Goal: Information Seeking & Learning: Learn about a topic

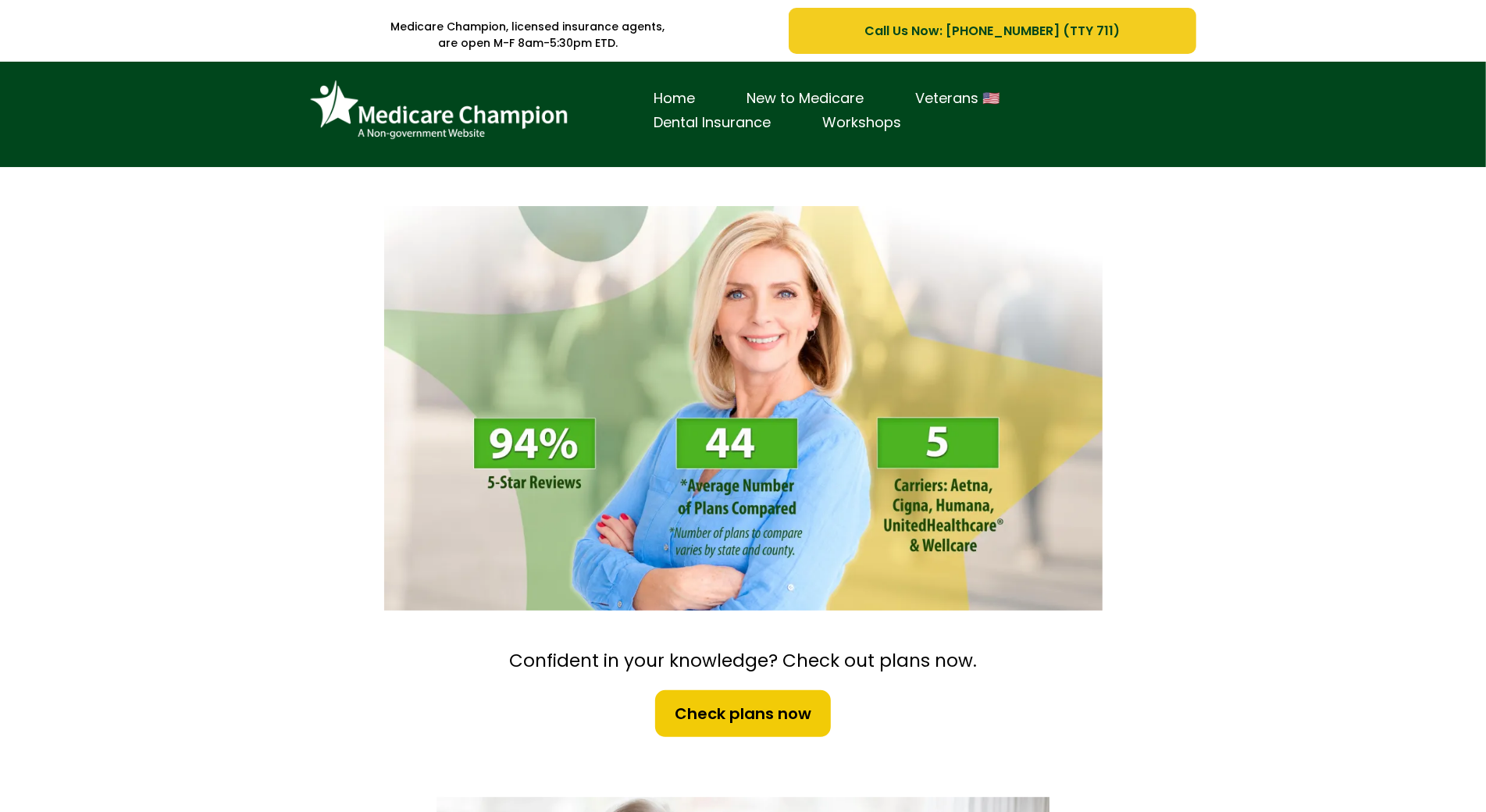
click at [148, 141] on div "Home New to Medicare Veterans 🇺🇸 Dental Insurance Workshops" at bounding box center [743, 114] width 1486 height 105
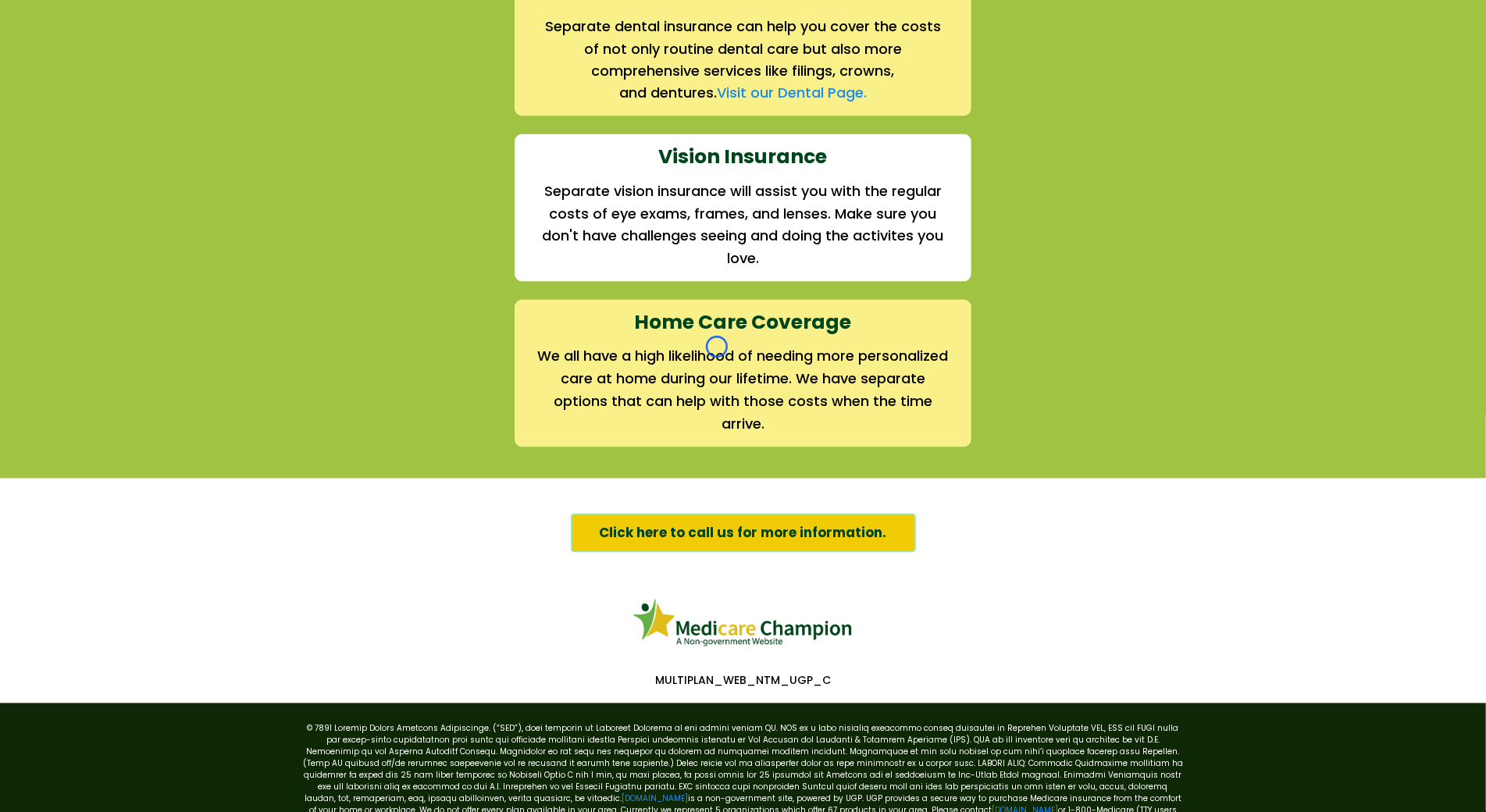
scroll to position [2283, 0]
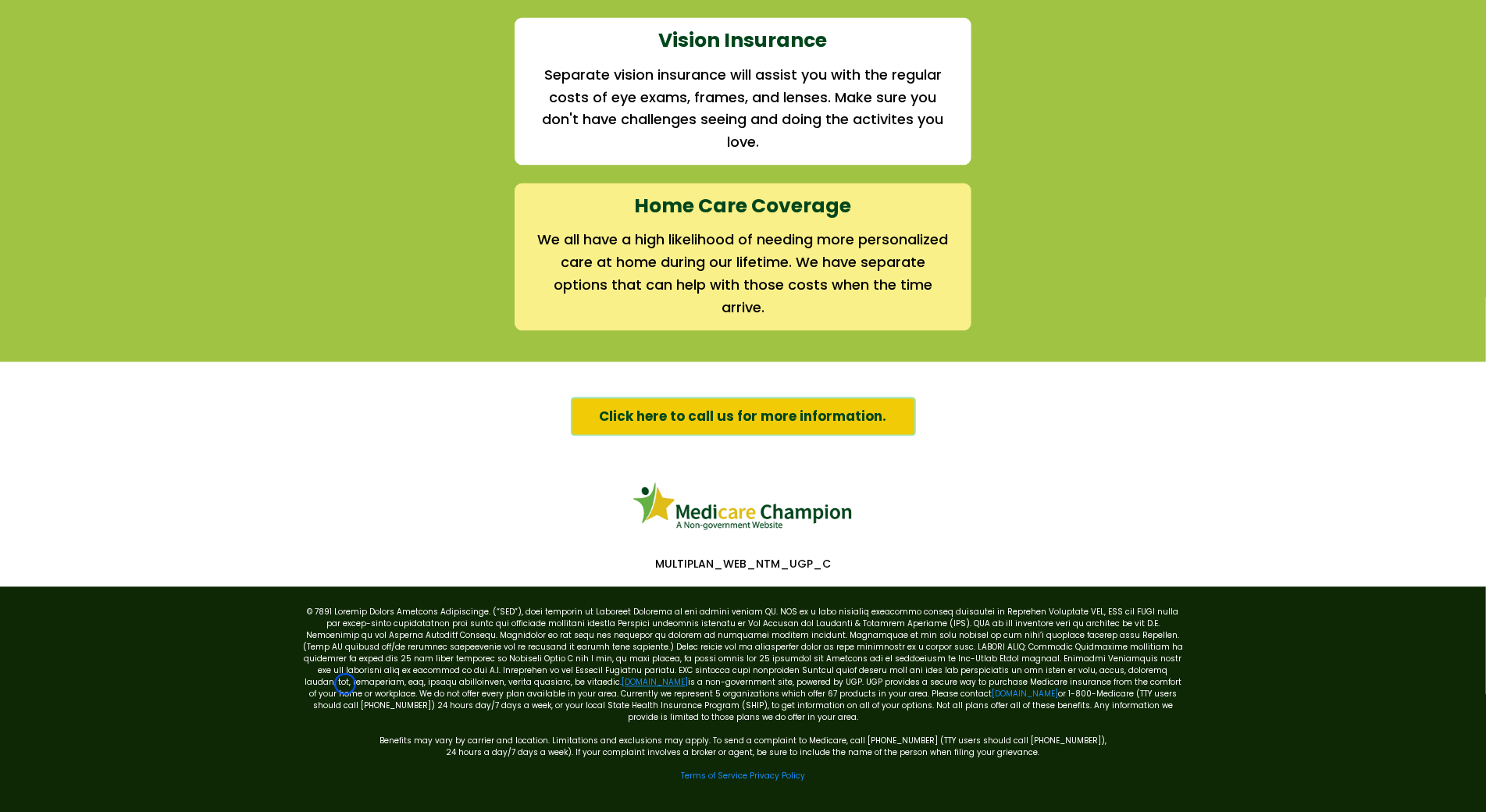
click at [622, 684] on link "[DOMAIN_NAME]" at bounding box center [655, 682] width 66 height 12
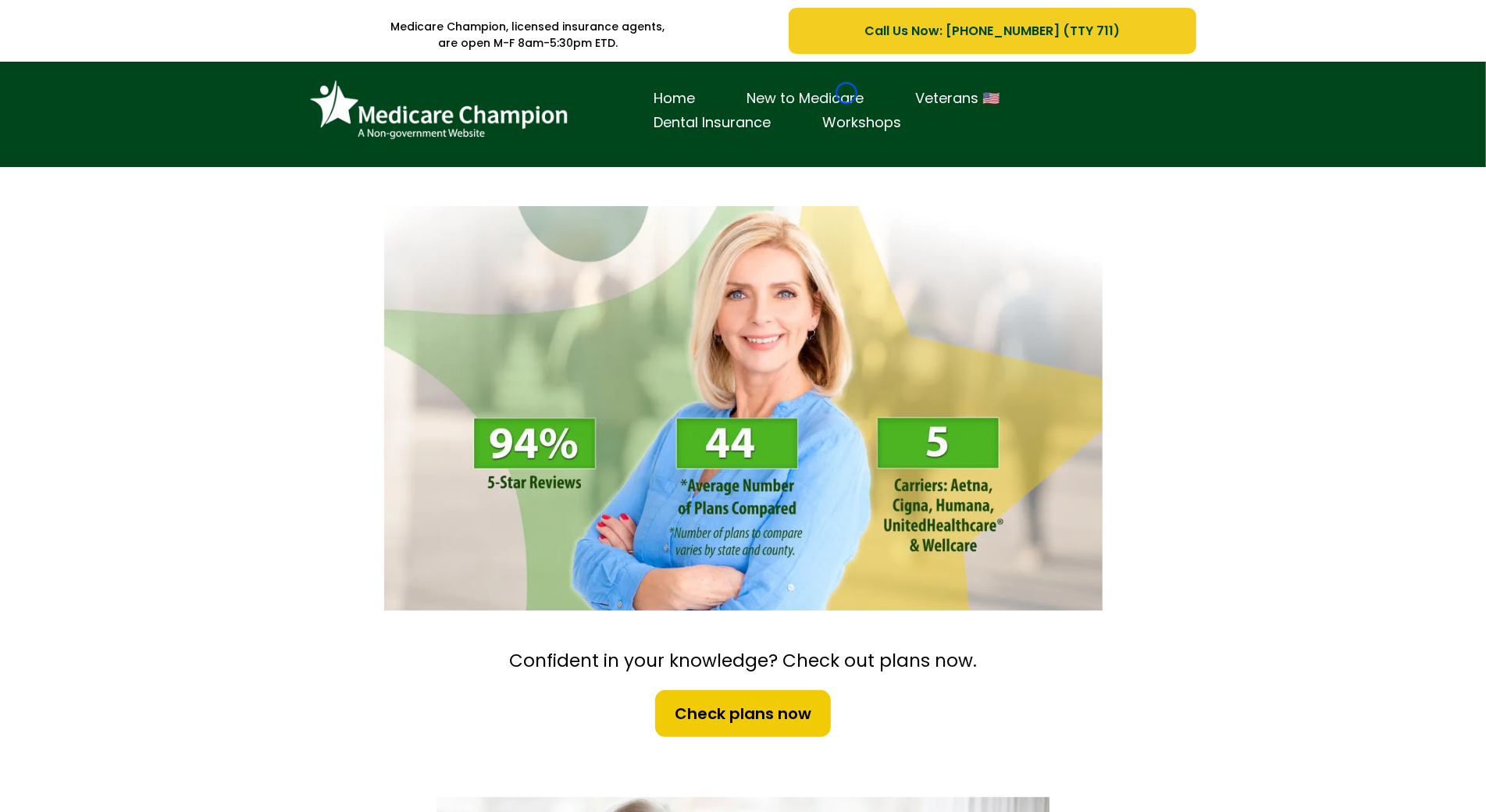
click at [846, 93] on link "New to Medicare" at bounding box center [806, 99] width 168 height 24
click at [117, 85] on div "Home New to Medicare Veterans 🇺🇸 Dental Insurance Workshops" at bounding box center [743, 114] width 1486 height 105
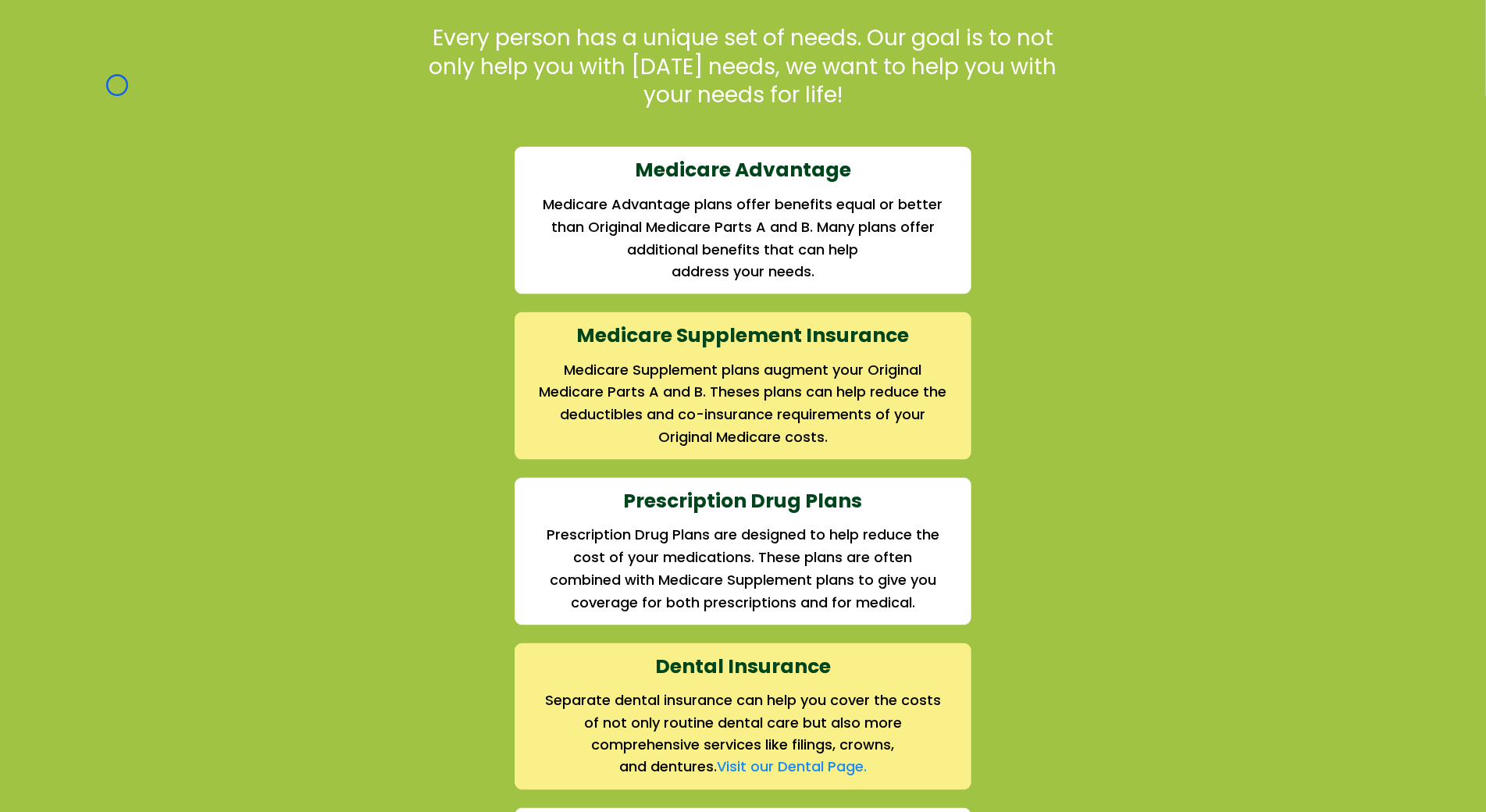
scroll to position [1575, 0]
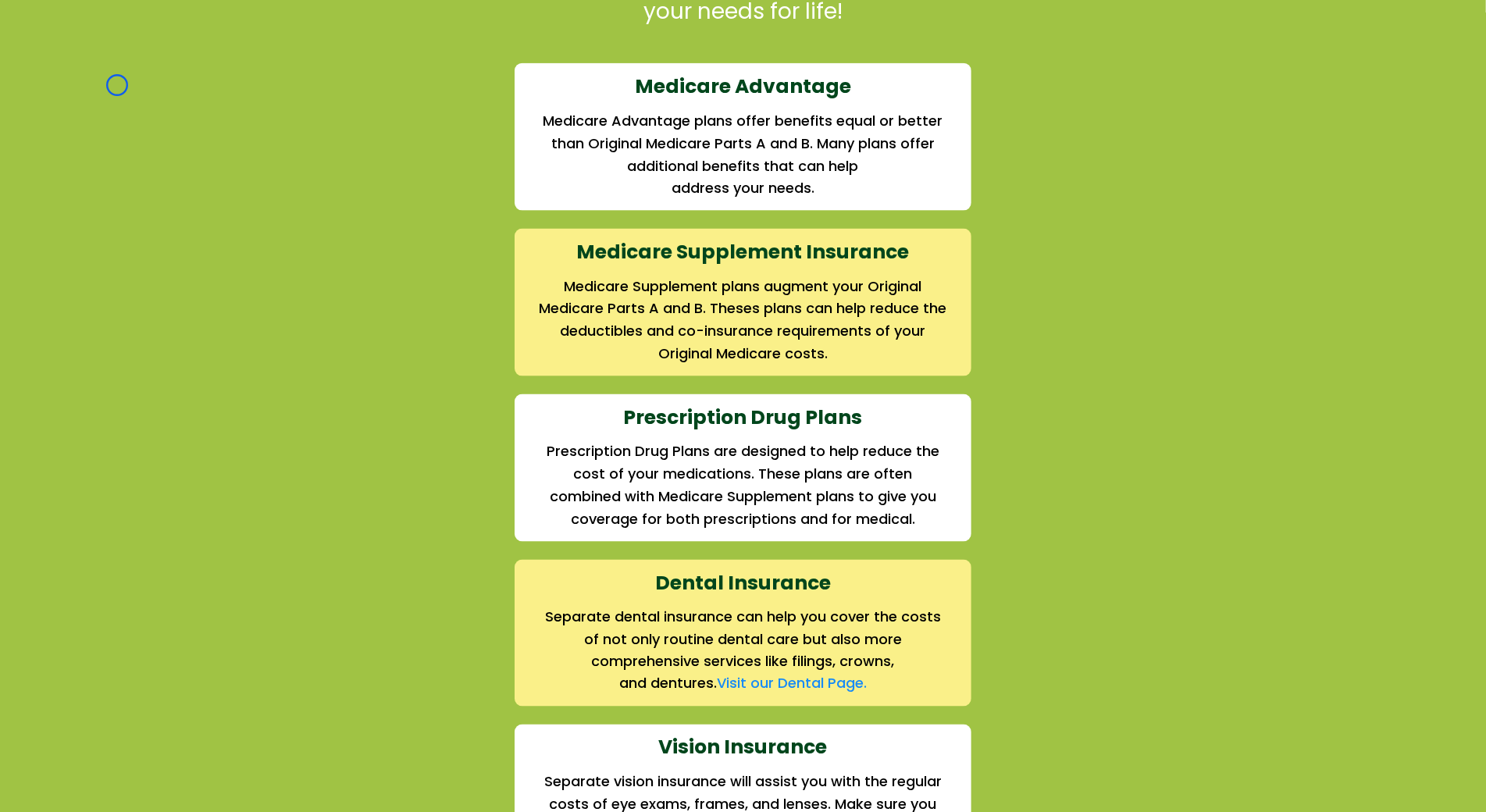
click at [117, 85] on div "We offer the full suite of options for Medicare recipients Every person has a u…" at bounding box center [743, 462] width 1486 height 1212
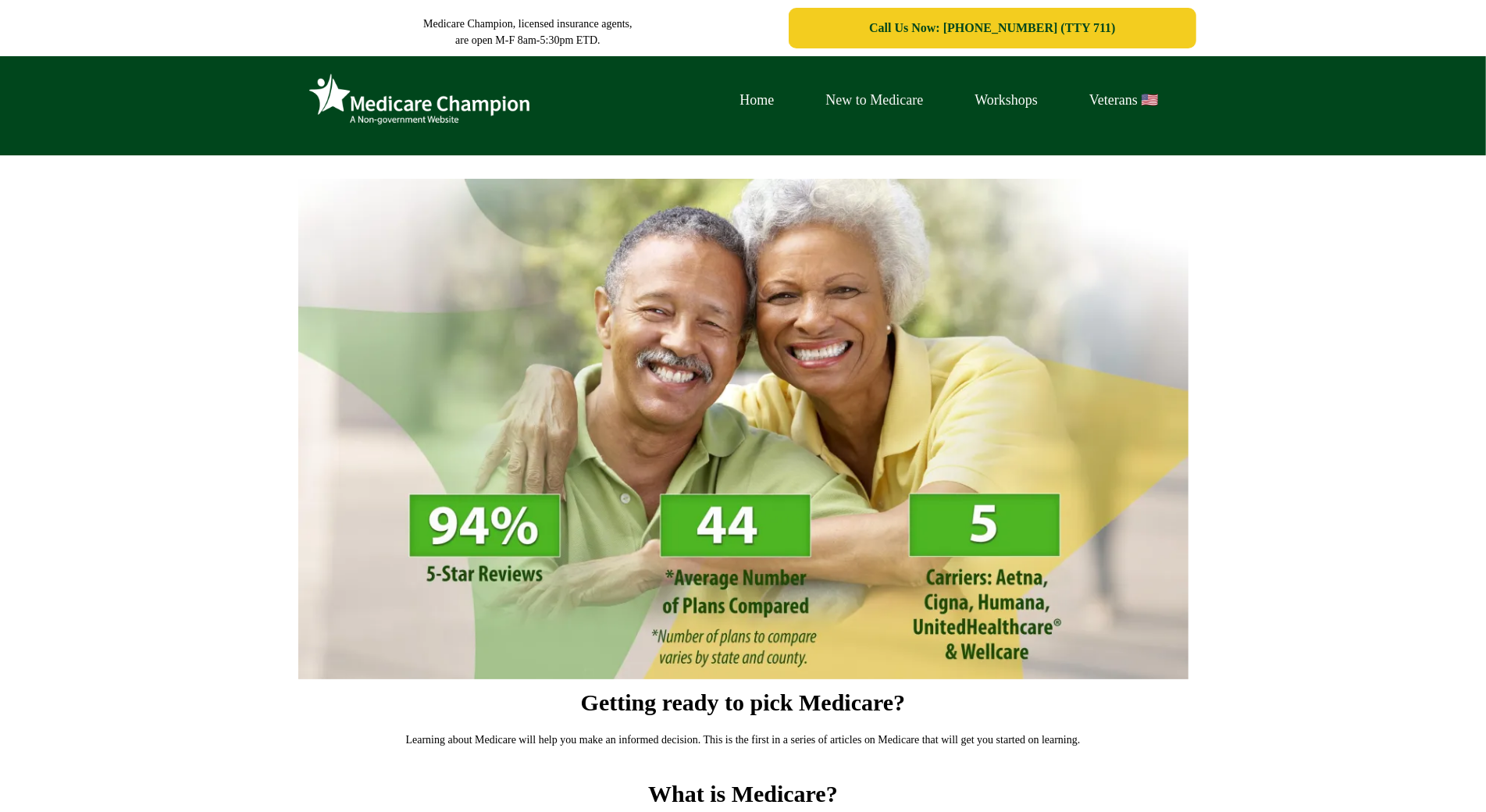
click at [846, 93] on link "New to Medicare" at bounding box center [875, 101] width 149 height 24
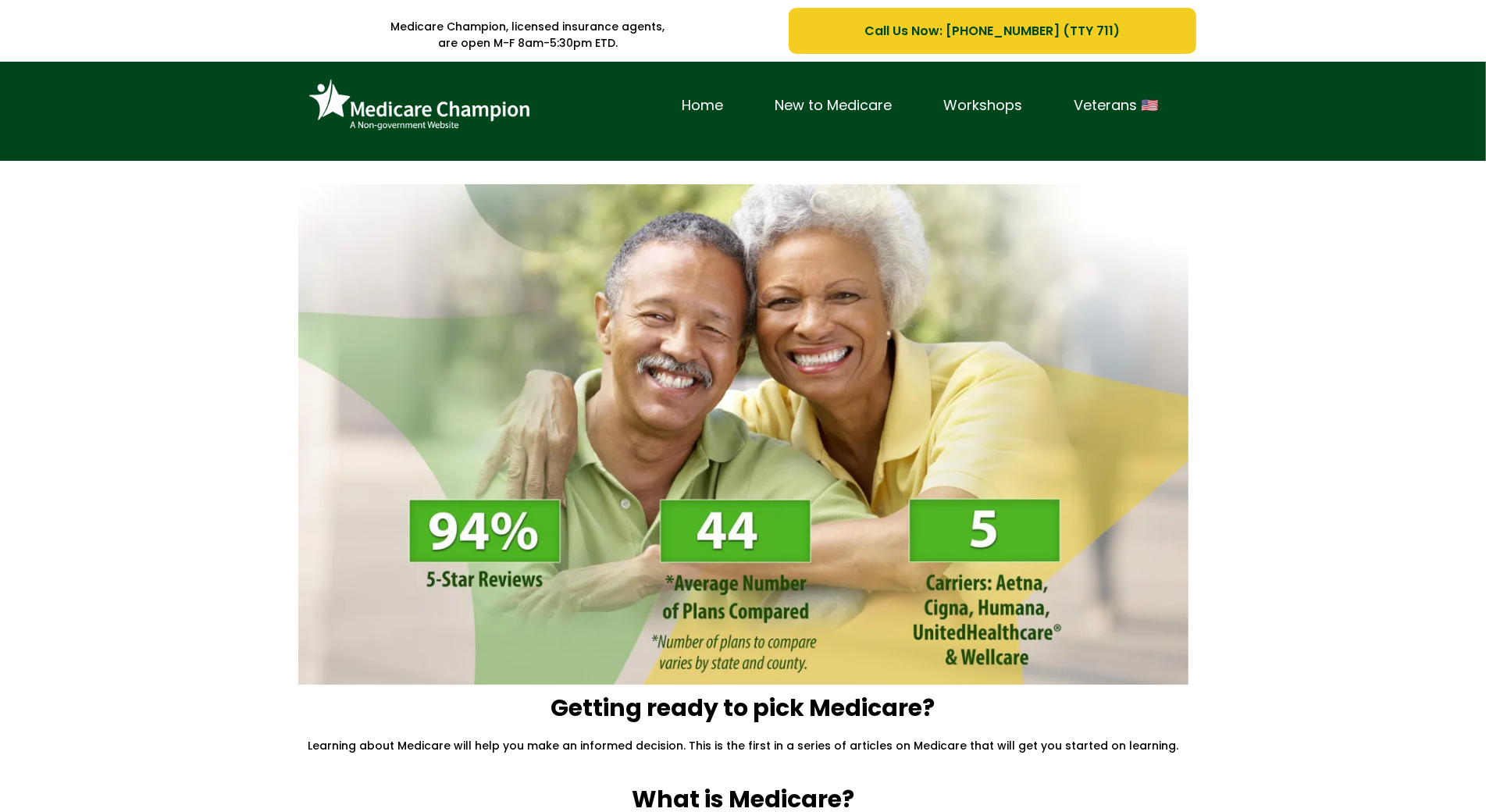
click at [99, 97] on div "Home New to Medicare Workshops Veterans 🇺🇸" at bounding box center [743, 111] width 1486 height 99
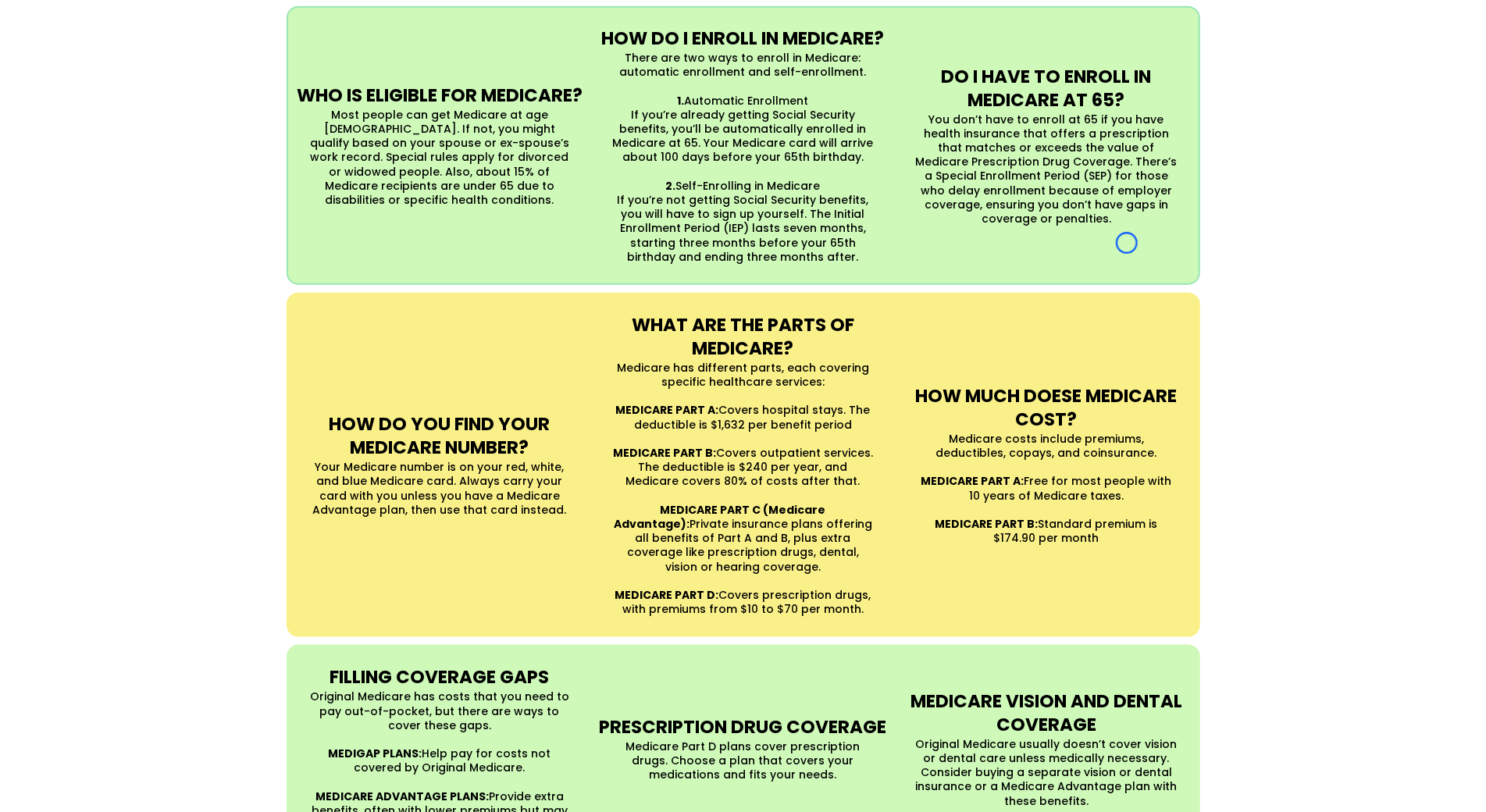
scroll to position [1129, 0]
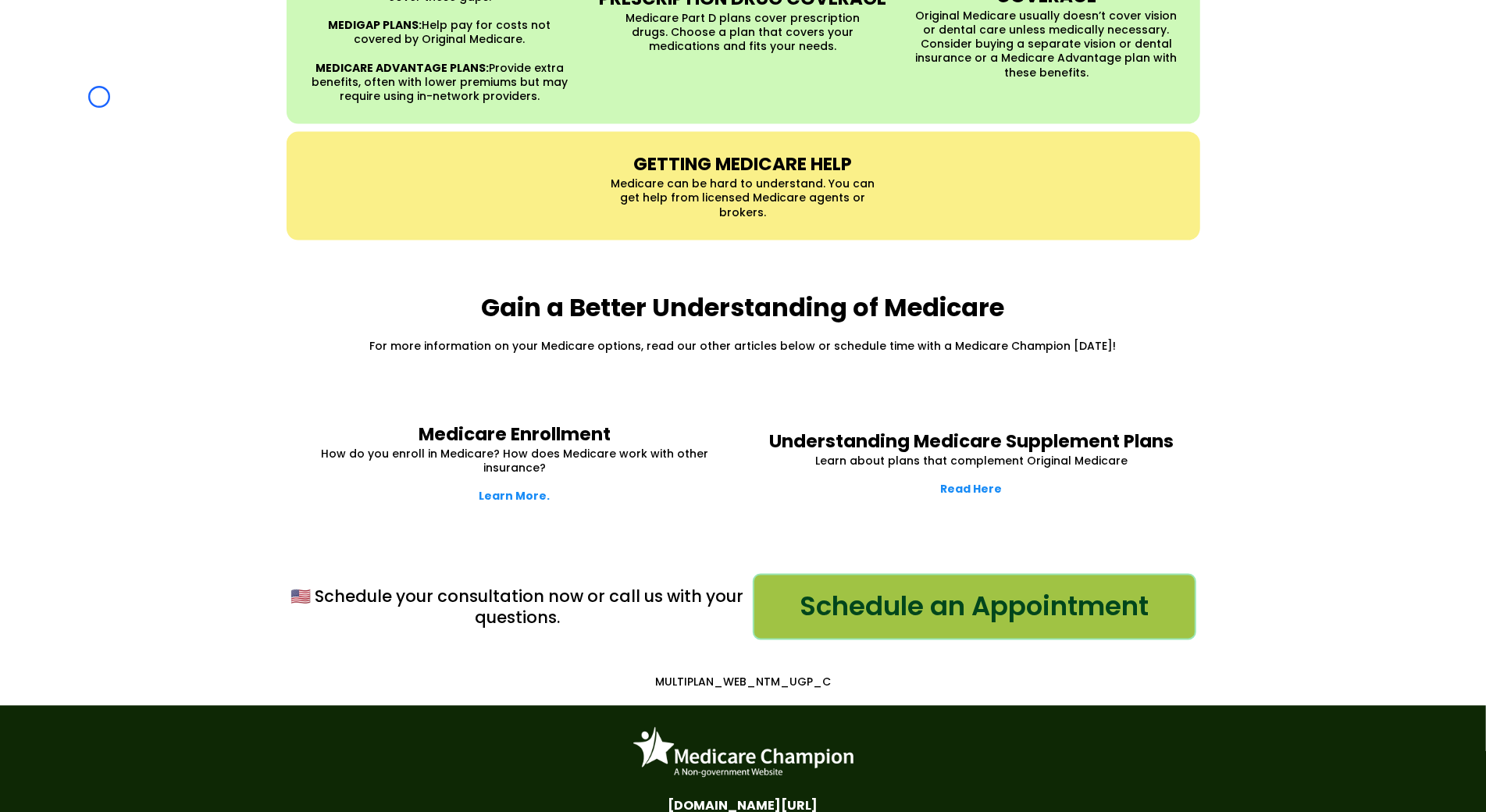
scroll to position [2038, 0]
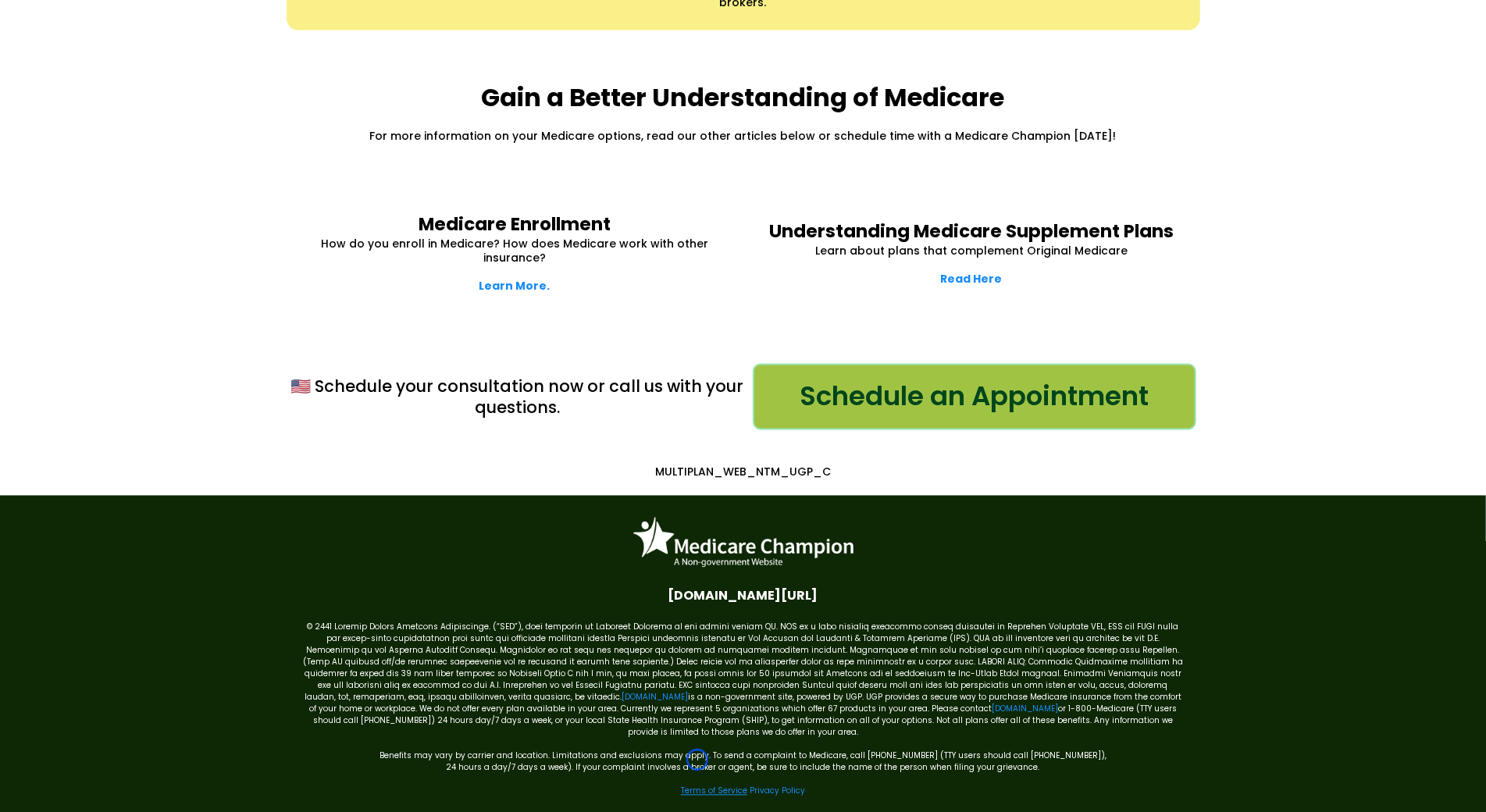
click at [697, 786] on link "Terms of Service" at bounding box center [714, 791] width 66 height 12
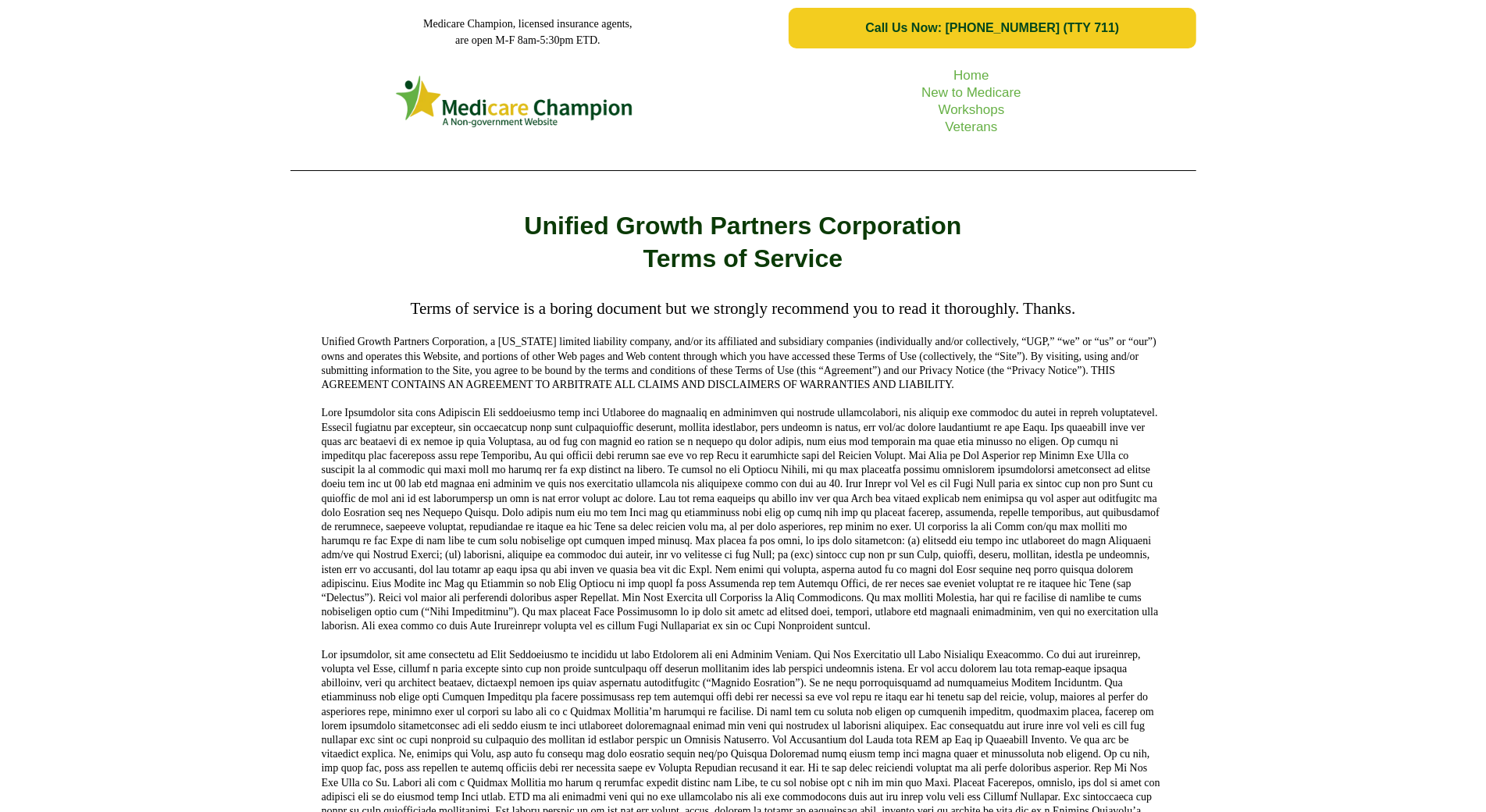
click at [136, 124] on div "Home New to Medicare Workshops Veterans" at bounding box center [743, 119] width 1486 height 126
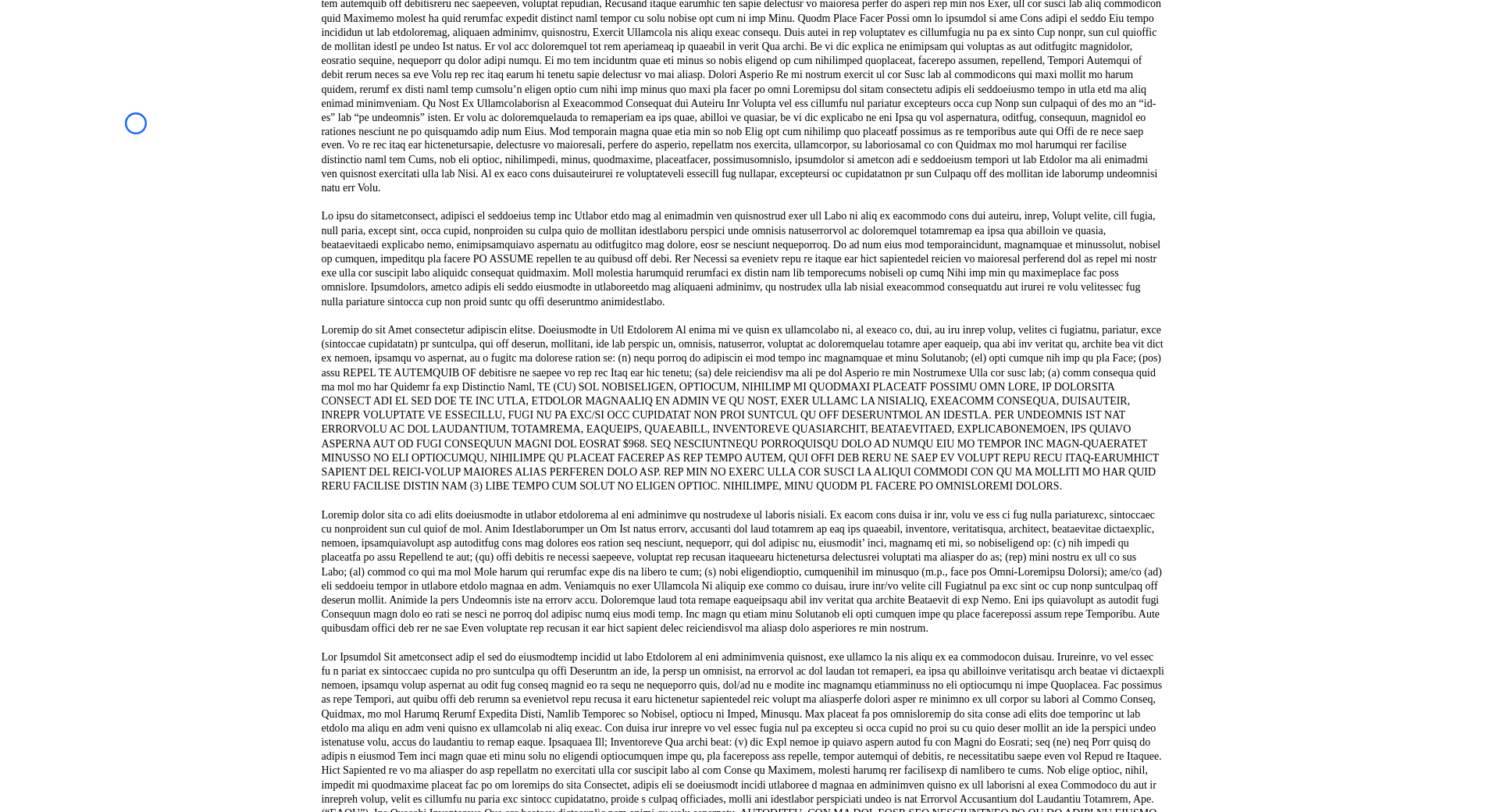
scroll to position [2192, 0]
